Goal: Task Accomplishment & Management: Manage account settings

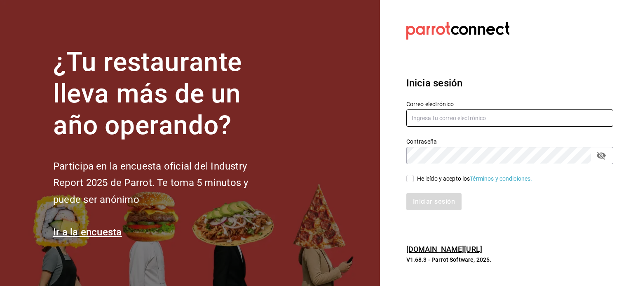
click at [548, 122] on input "text" at bounding box center [509, 118] width 207 height 17
click at [478, 118] on input "saulrodrigomoncayo@gmil.comm" at bounding box center [509, 118] width 207 height 17
type input "saulrodrigomoncayo@gmail.comm"
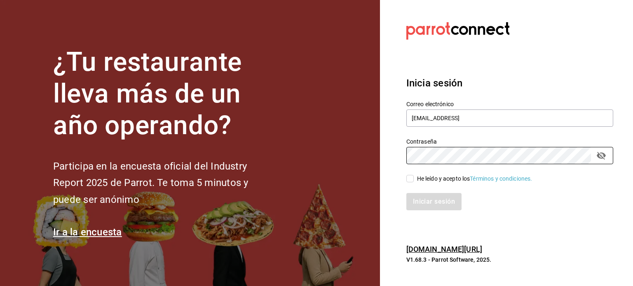
click at [407, 179] on input "He leído y acepto los Términos y condiciones." at bounding box center [409, 178] width 7 height 7
checkbox input "true"
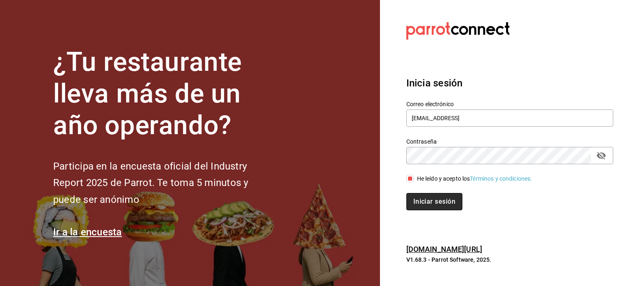
click at [432, 204] on button "Iniciar sesión" at bounding box center [434, 201] width 56 height 17
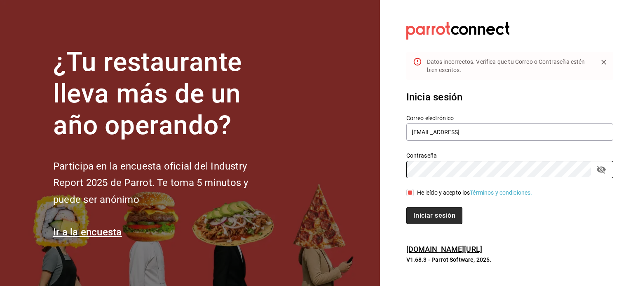
click at [423, 220] on button "Iniciar sesión" at bounding box center [434, 215] width 56 height 17
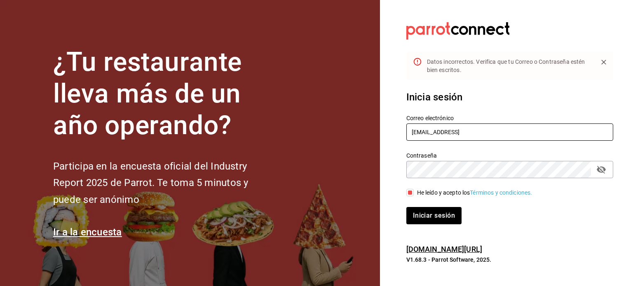
click at [510, 135] on input "saulrodrigomoncayo@gmail.comm" at bounding box center [509, 132] width 207 height 17
type input "saulrodrigomoncayo@gmail.com"
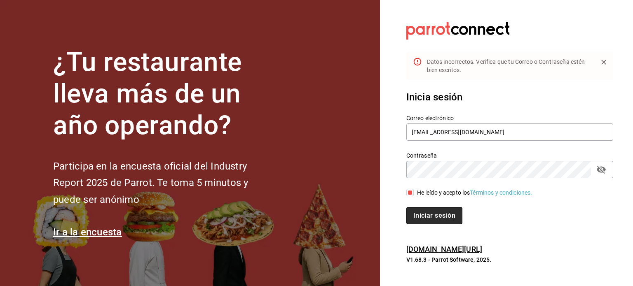
click at [430, 216] on button "Iniciar sesión" at bounding box center [434, 215] width 56 height 17
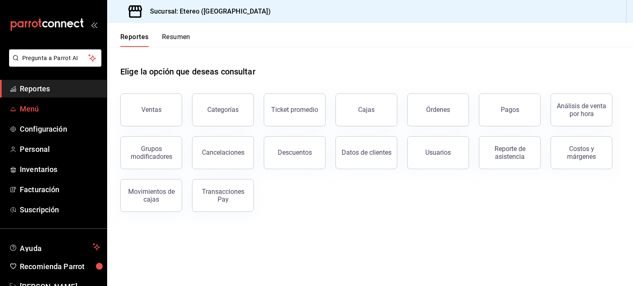
click at [46, 105] on span "Menú" at bounding box center [60, 108] width 80 height 11
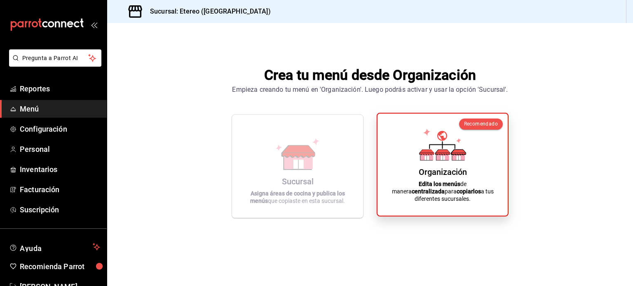
click at [418, 164] on div "Organización Edita los menús de manera centralizada para copiarlos a tus difere…" at bounding box center [442, 164] width 110 height 89
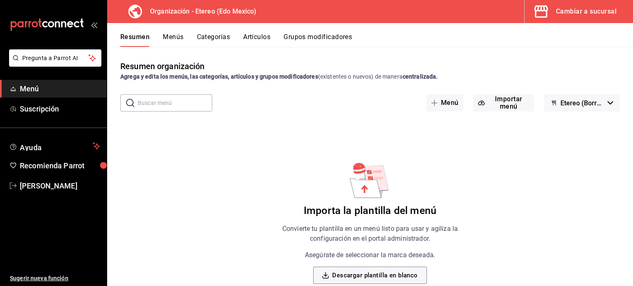
click at [249, 9] on h3 "Organización - Etereo (Edo Mexico)" at bounding box center [199, 12] width 113 height 10
click at [582, 96] on button "Etereo (Borrador)" at bounding box center [582, 102] width 76 height 17
click at [582, 96] on div at bounding box center [316, 143] width 633 height 286
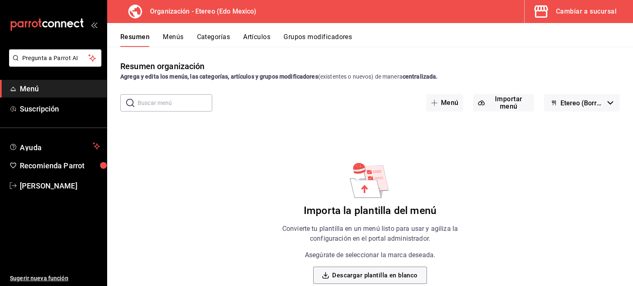
scroll to position [37, 0]
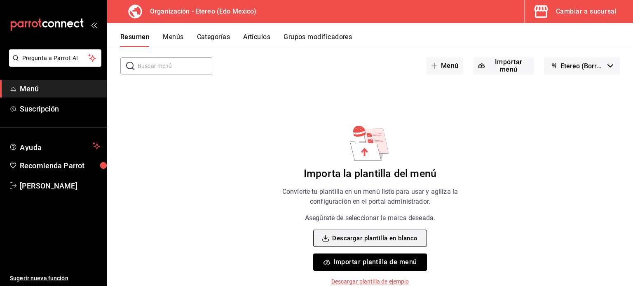
click at [411, 233] on button "Descargar plantilla en blanco" at bounding box center [369, 238] width 113 height 17
click at [371, 284] on p "Descargar plantilla de ejemplo" at bounding box center [370, 282] width 78 height 9
